Goal: Task Accomplishment & Management: Manage account settings

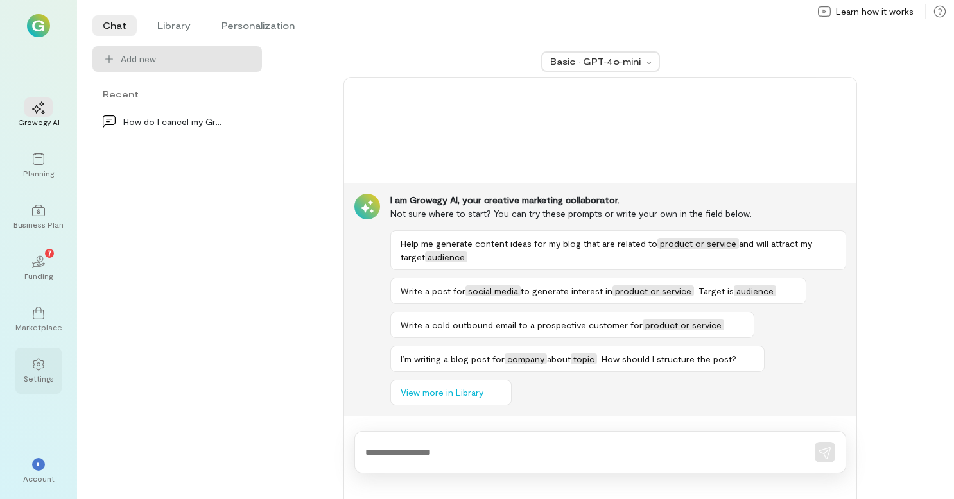
click at [31, 361] on div at bounding box center [38, 363] width 28 height 19
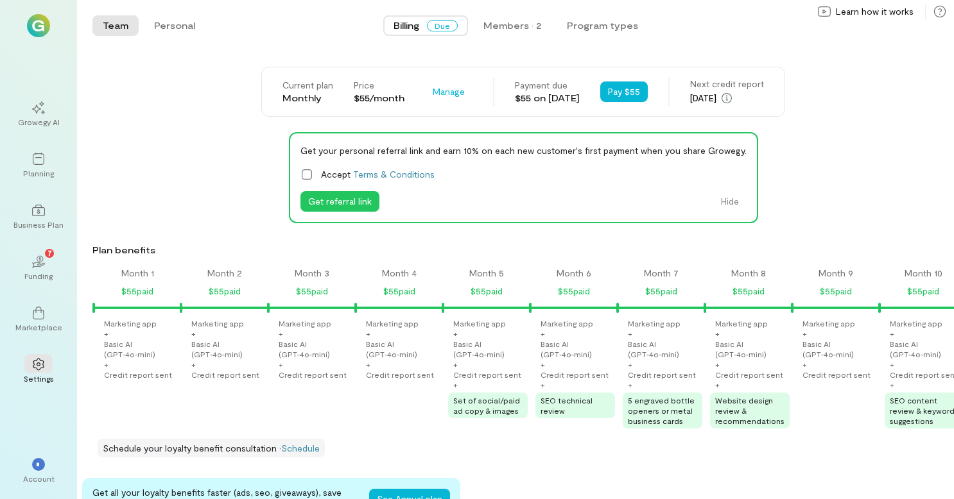
scroll to position [0, 1266]
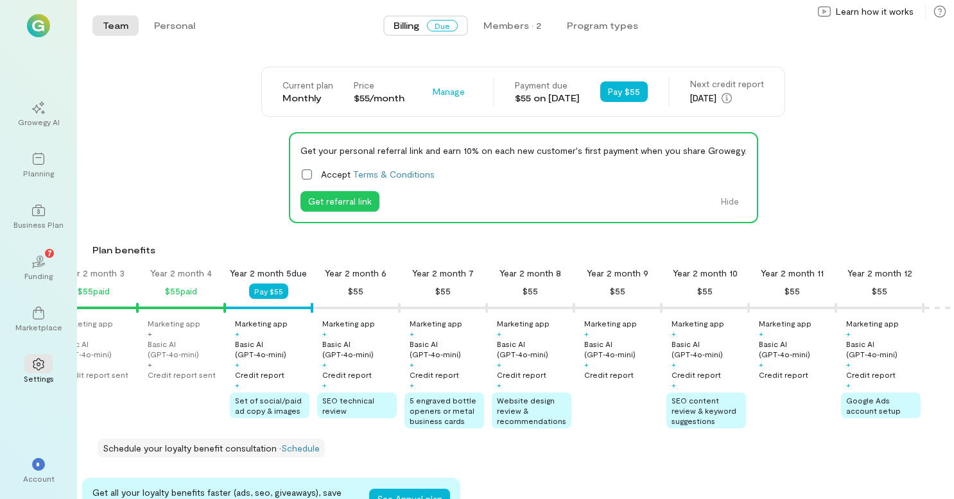
click at [407, 91] on div "Current plan Monthly Price $55/month Manage" at bounding box center [377, 92] width 190 height 26
click at [433, 91] on span "Manage" at bounding box center [449, 91] width 32 height 13
click at [433, 86] on span "Manage" at bounding box center [449, 91] width 32 height 13
click at [433, 91] on span "Manage" at bounding box center [449, 91] width 32 height 13
click at [454, 142] on span "Cancel plan" at bounding box center [486, 145] width 65 height 13
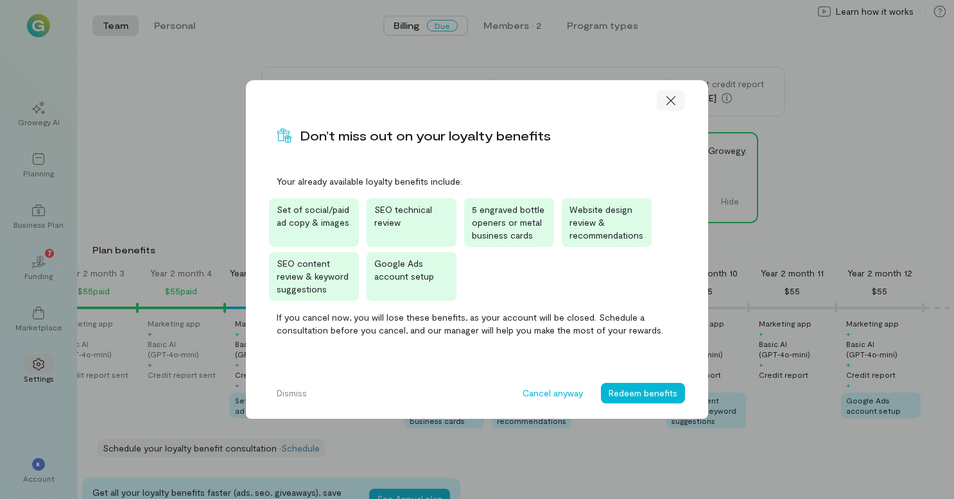
click at [674, 101] on icon at bounding box center [670, 100] width 13 height 13
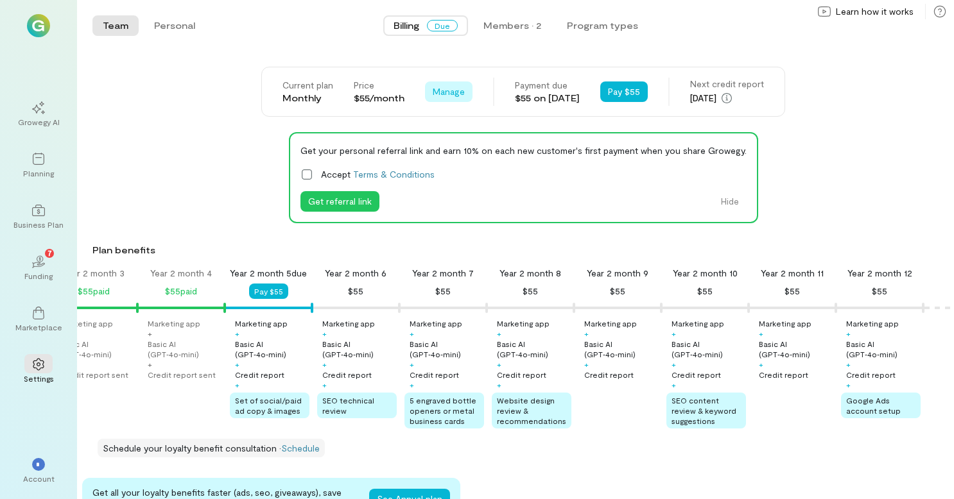
click at [433, 93] on span "Manage" at bounding box center [449, 91] width 32 height 13
click at [454, 145] on span "Cancel plan" at bounding box center [486, 145] width 65 height 13
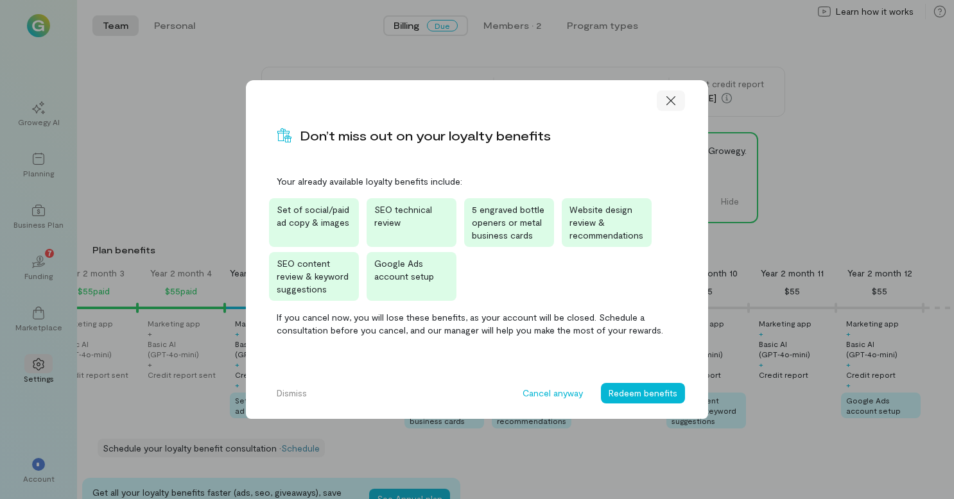
click at [669, 98] on icon at bounding box center [670, 100] width 13 height 13
